Goal: Answer question/provide support: Share knowledge or assist other users

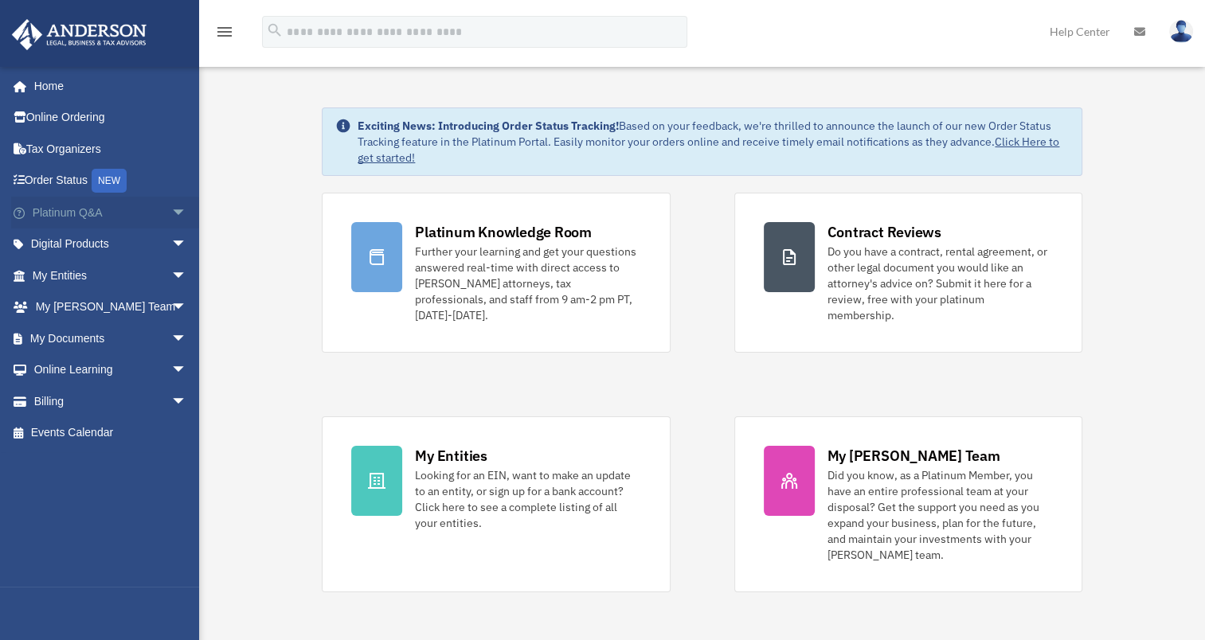
click at [89, 208] on link "Platinum Q&A arrow_drop_down" at bounding box center [111, 213] width 200 height 32
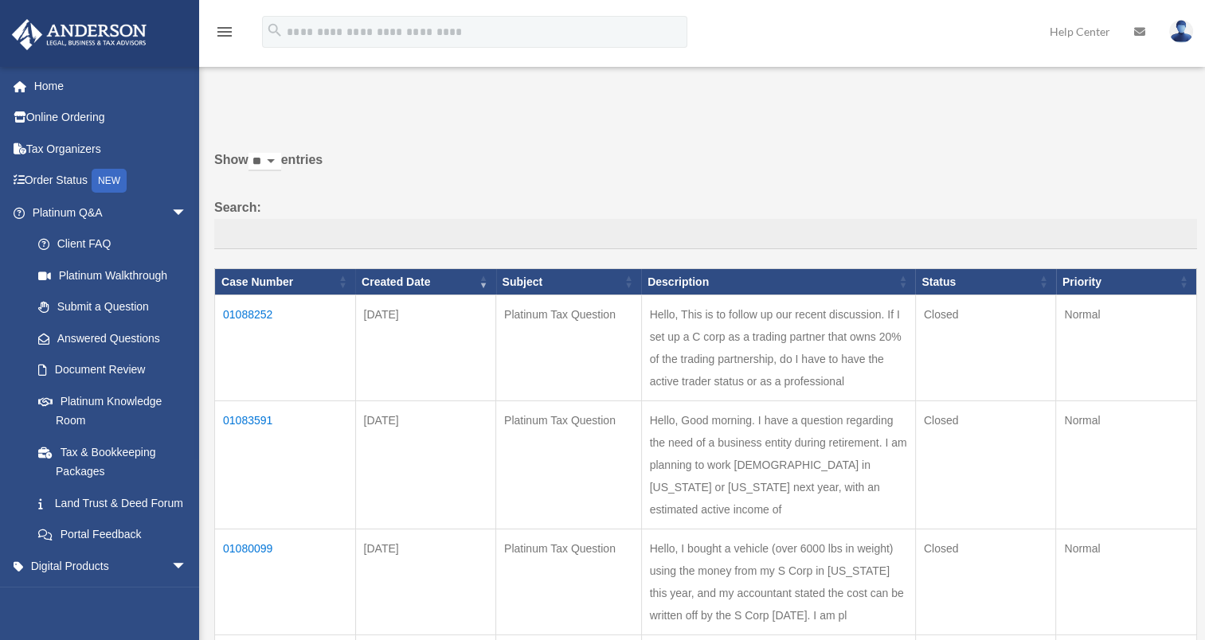
click at [245, 309] on td "01088252" at bounding box center [285, 348] width 141 height 106
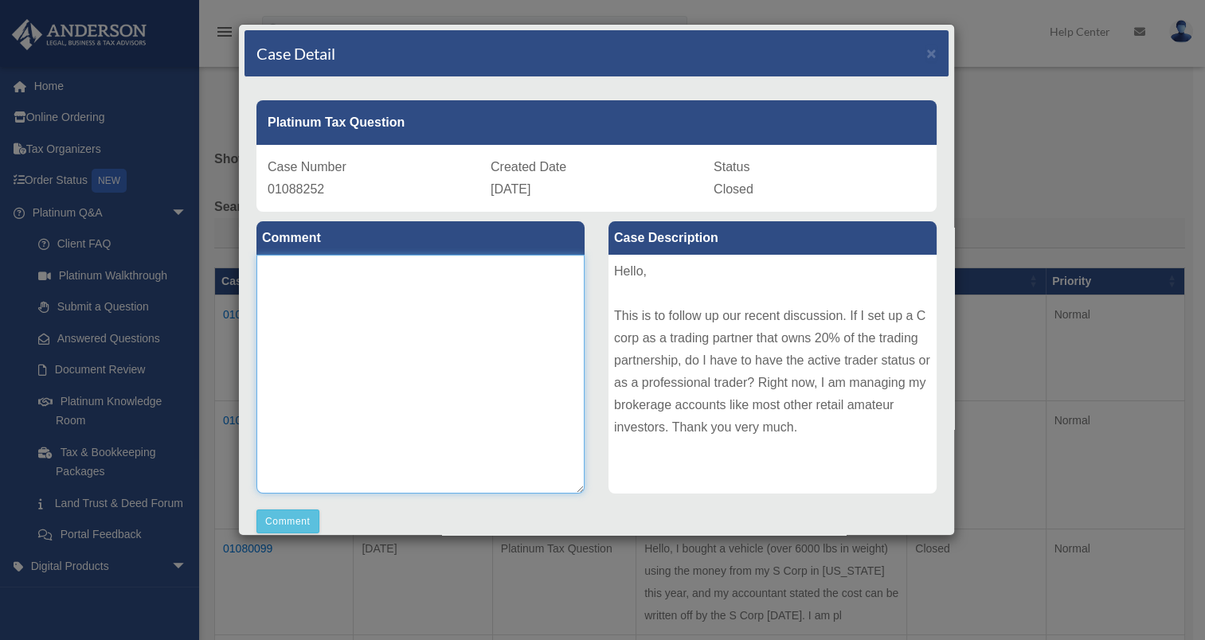
click at [289, 280] on textarea at bounding box center [420, 374] width 328 height 239
type textarea "**********"
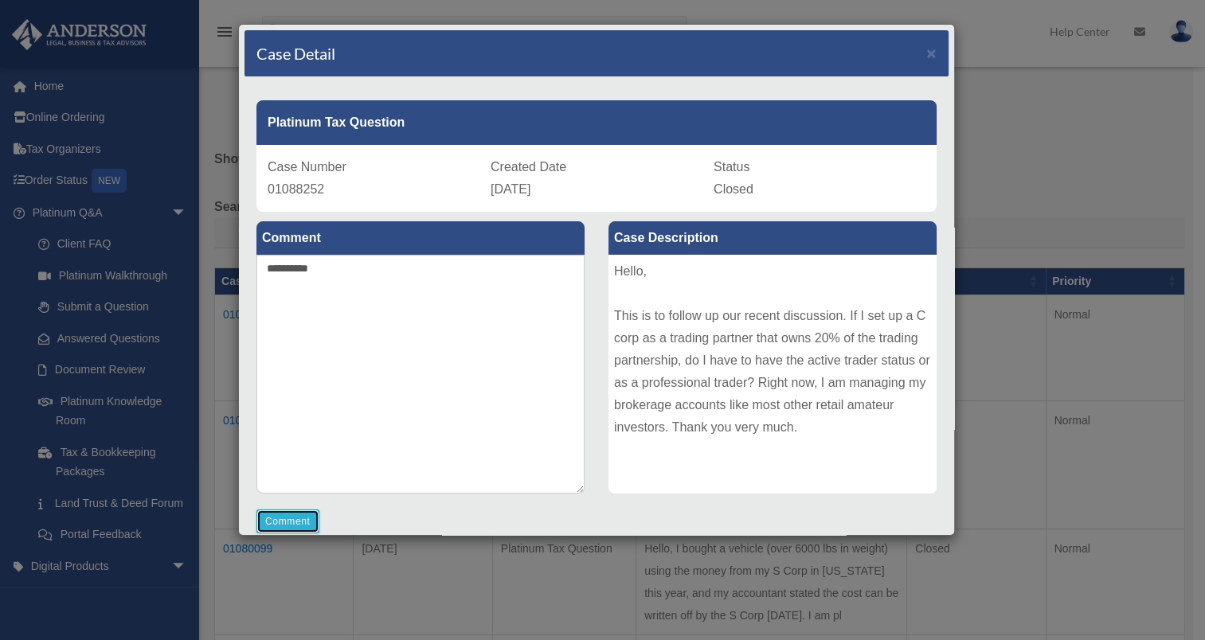
click at [308, 516] on button "Comment" at bounding box center [287, 522] width 63 height 24
click at [926, 53] on span "×" at bounding box center [931, 53] width 10 height 18
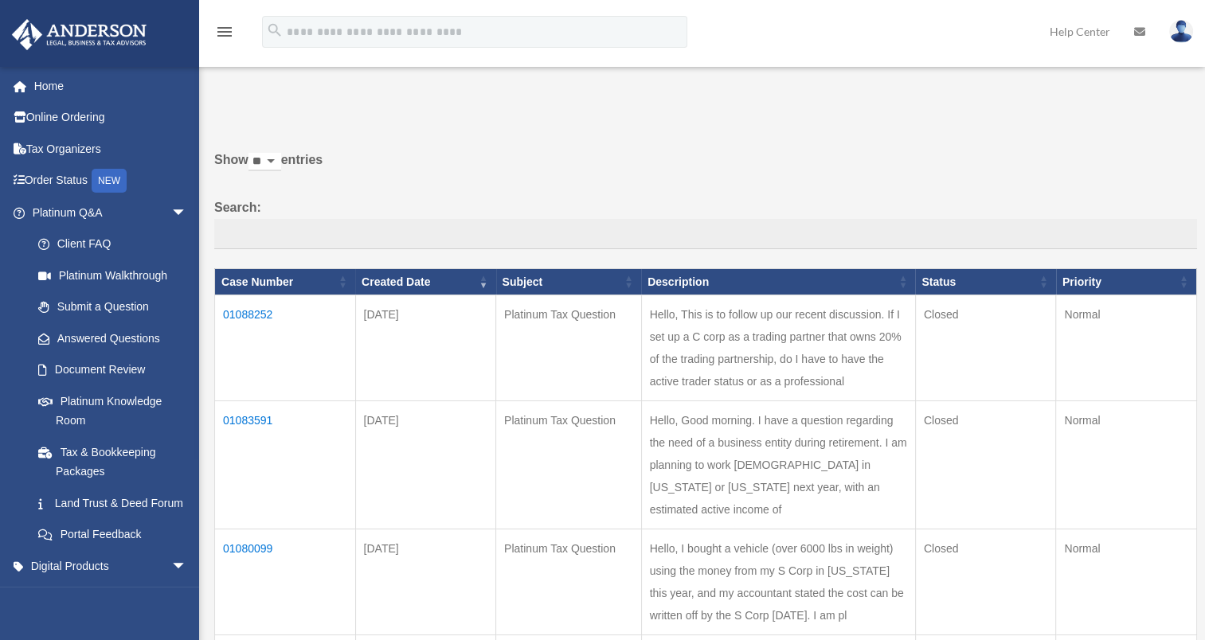
click at [245, 309] on td "01088252" at bounding box center [285, 348] width 141 height 106
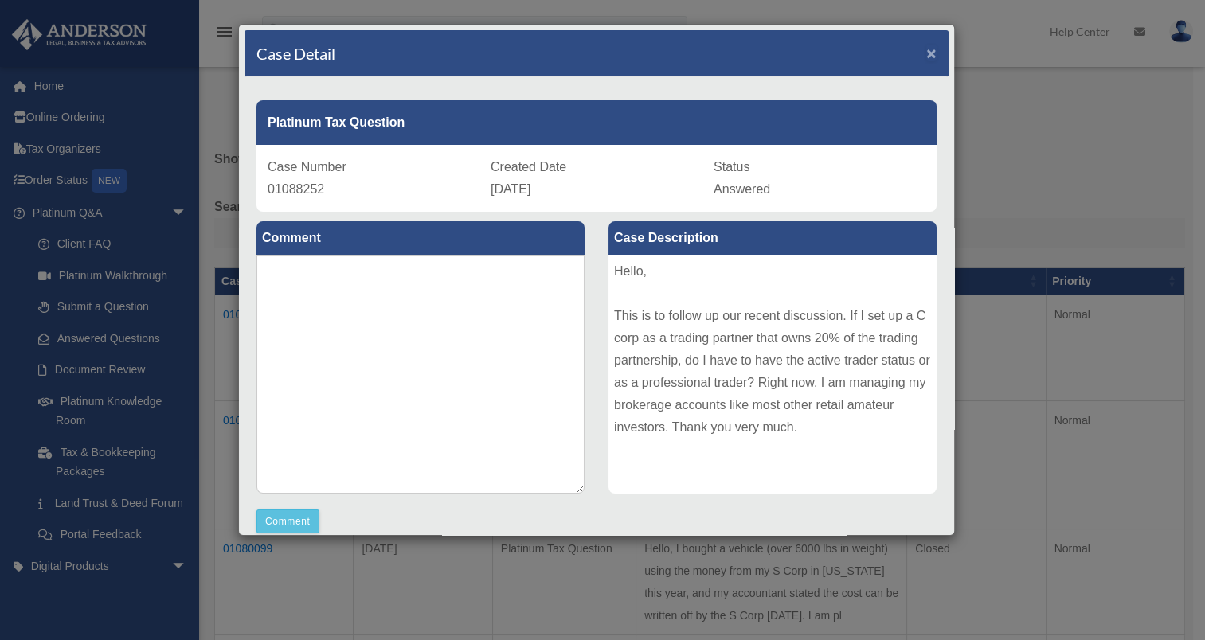
click at [926, 51] on span "×" at bounding box center [931, 53] width 10 height 18
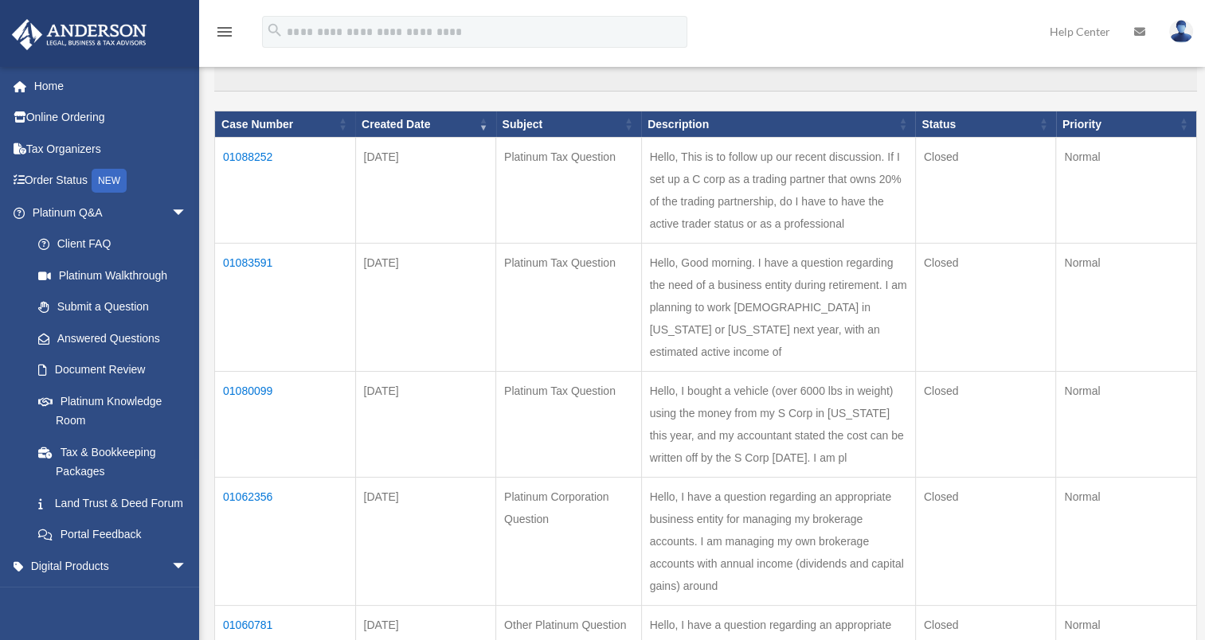
scroll to position [159, 0]
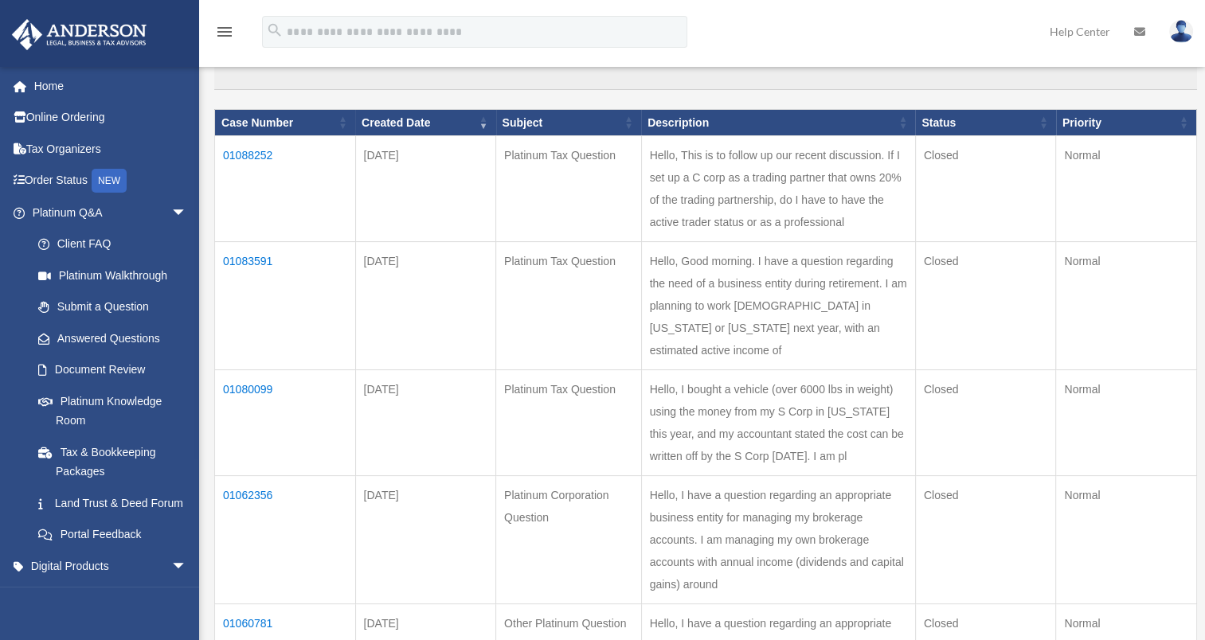
click at [252, 296] on td "01083591" at bounding box center [285, 306] width 141 height 128
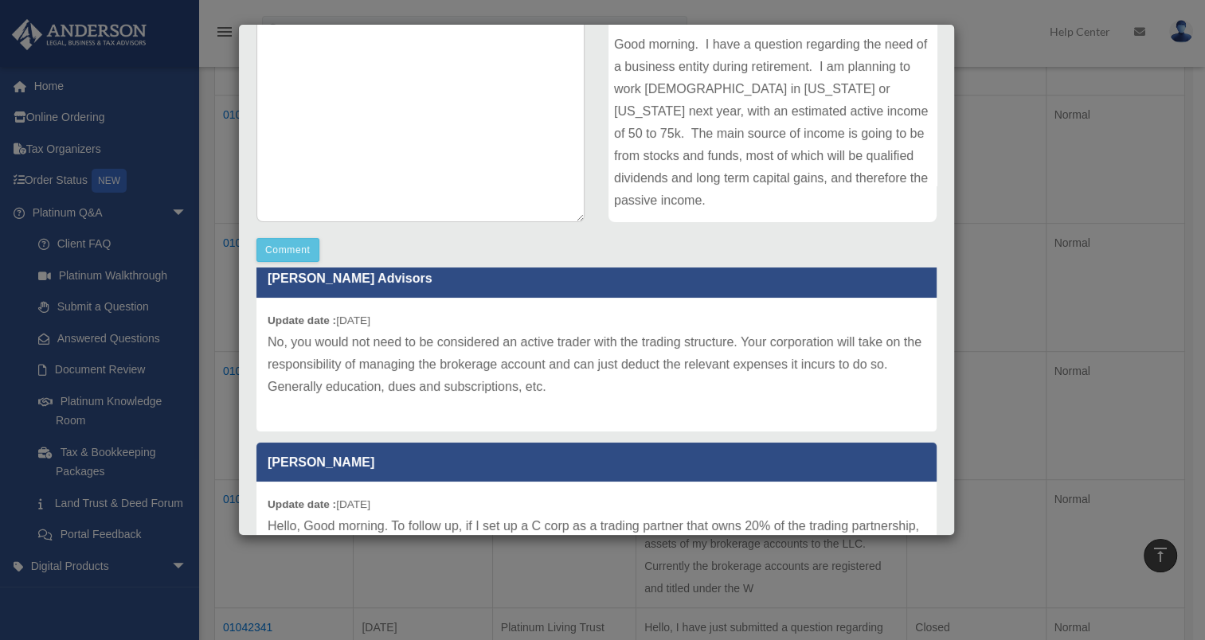
scroll to position [0, 0]
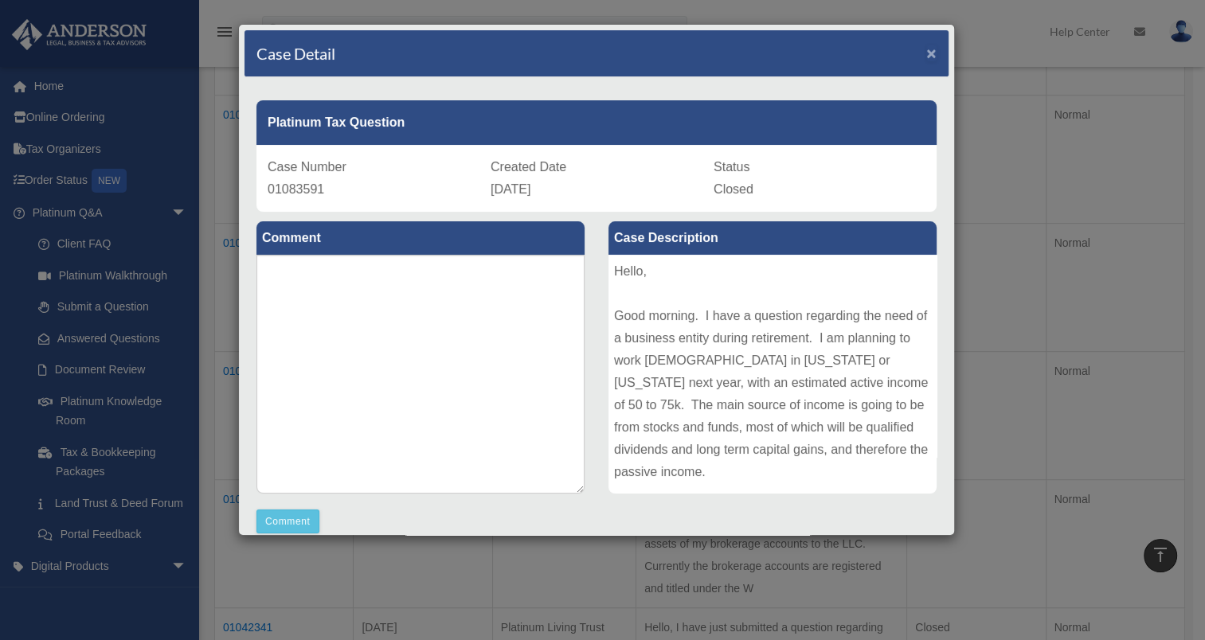
click at [926, 50] on span "×" at bounding box center [931, 53] width 10 height 18
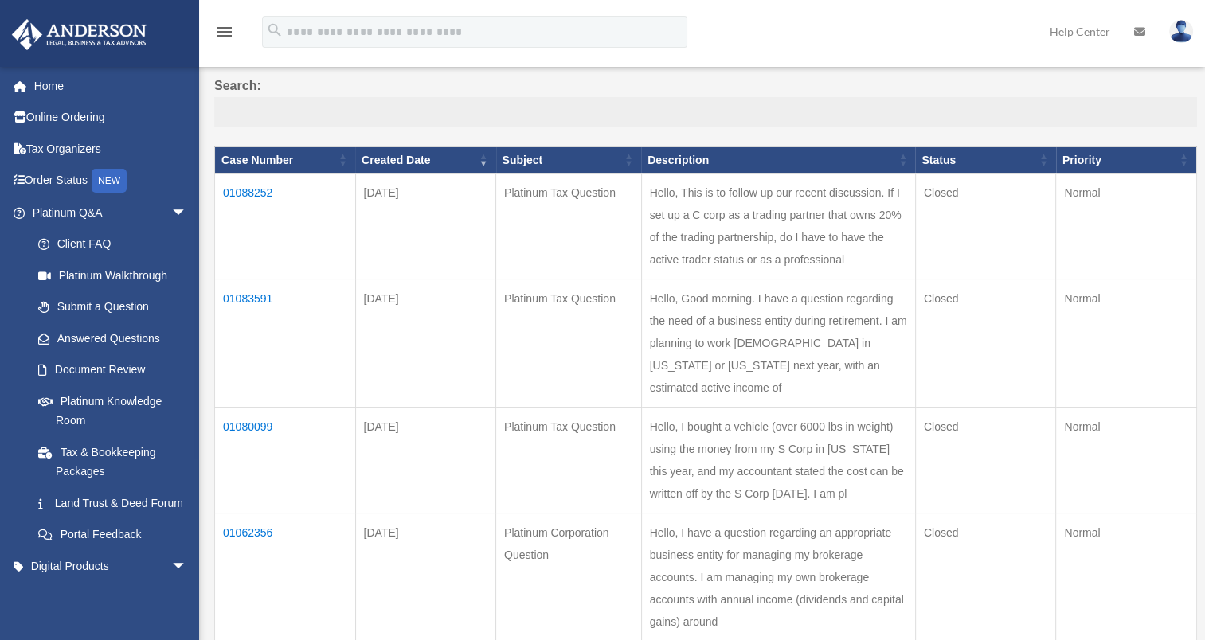
scroll to position [159, 0]
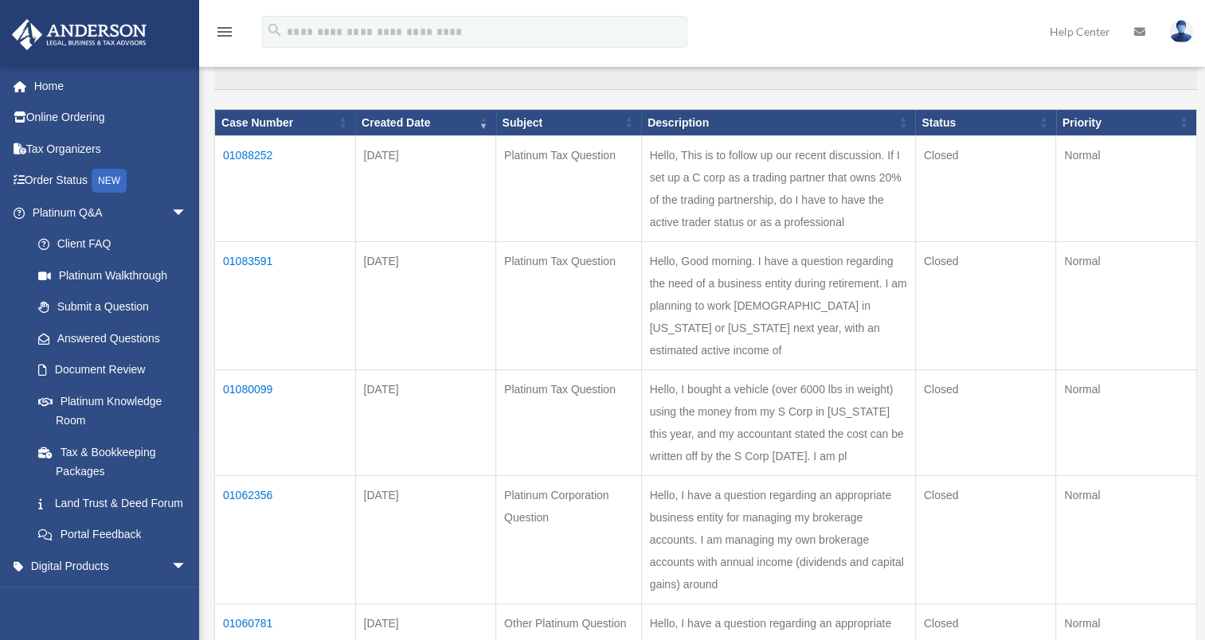
click at [240, 446] on td "01080099" at bounding box center [285, 423] width 141 height 106
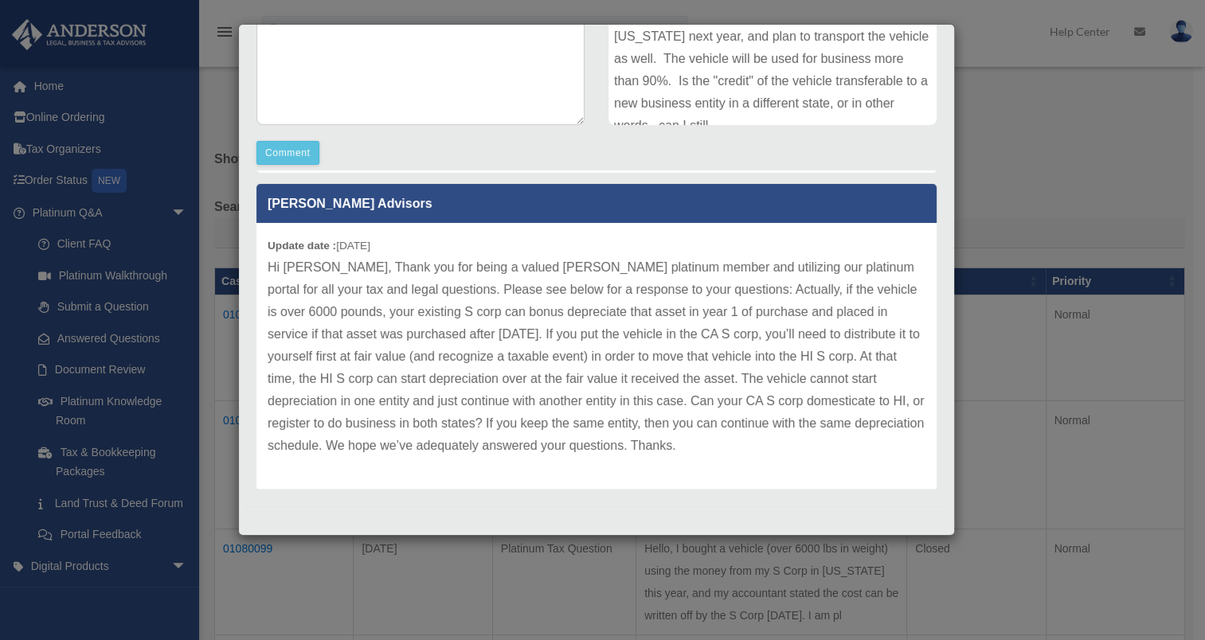
scroll to position [807, 0]
